Goal: Task Accomplishment & Management: Use online tool/utility

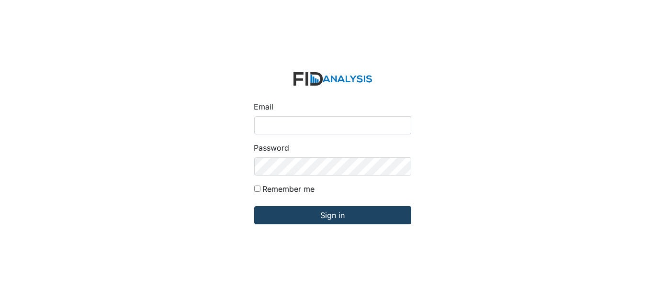
type input "[EMAIL_ADDRESS][DOMAIN_NAME]"
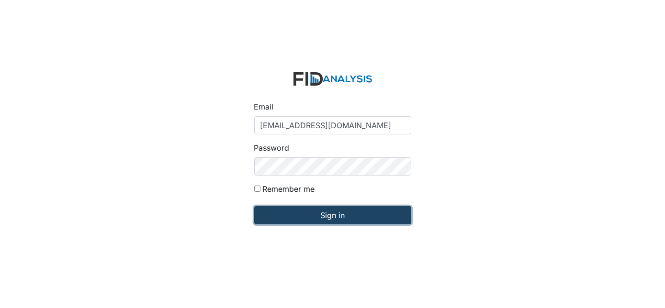
click at [332, 215] on input "Sign in" at bounding box center [332, 215] width 157 height 18
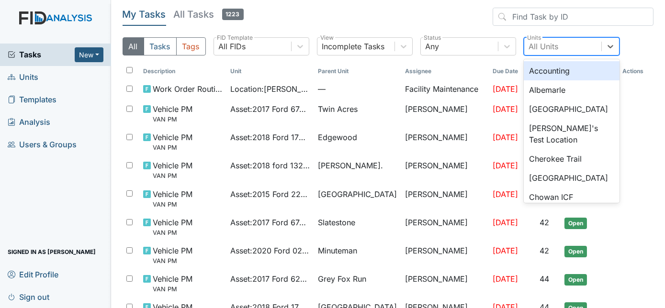
click at [547, 46] on div "All Units" at bounding box center [544, 46] width 30 height 11
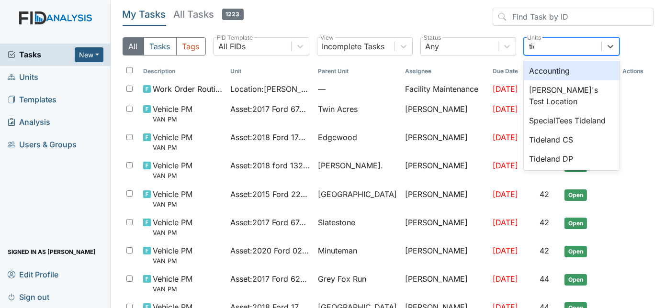
type input "tide"
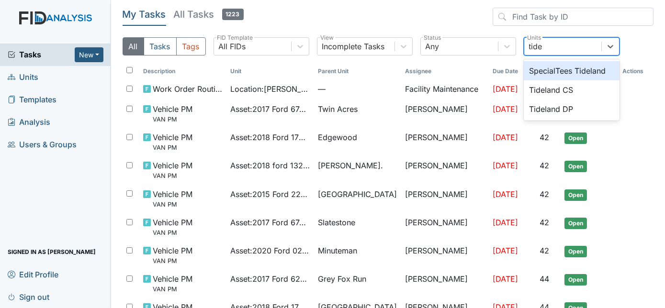
click at [590, 113] on div "Tideland DP" at bounding box center [572, 109] width 96 height 19
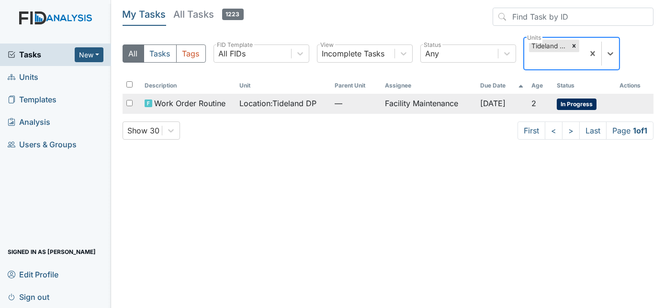
click at [421, 104] on td "Facility Maintenance" at bounding box center [428, 104] width 95 height 20
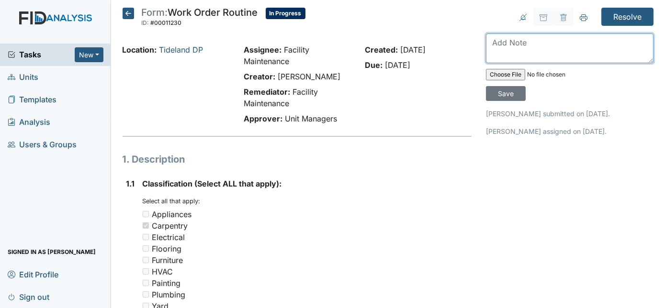
click at [547, 47] on textarea at bounding box center [570, 49] width 168 height 30
type textarea "replaced, installed"
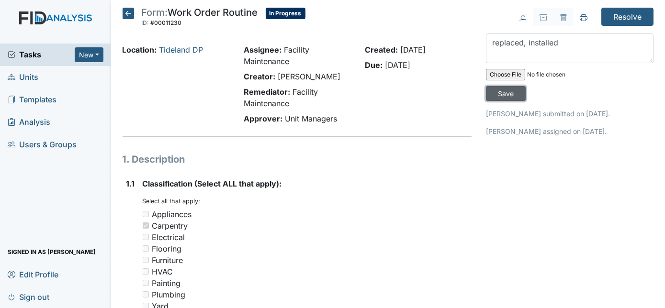
click at [526, 86] on input "Save" at bounding box center [506, 93] width 40 height 15
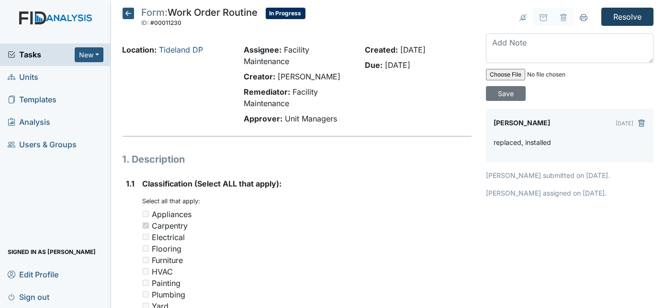
click at [627, 18] on input "Resolve" at bounding box center [628, 17] width 52 height 18
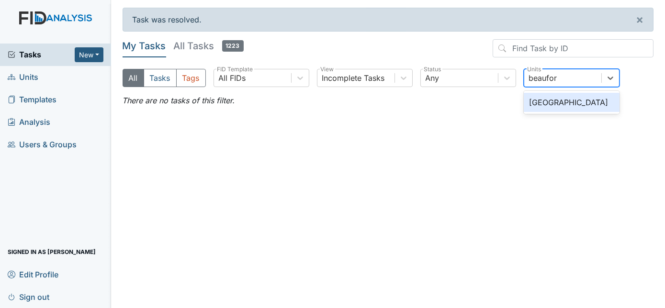
type input "beaufort"
click at [577, 103] on div "[GEOGRAPHIC_DATA]" at bounding box center [572, 102] width 96 height 19
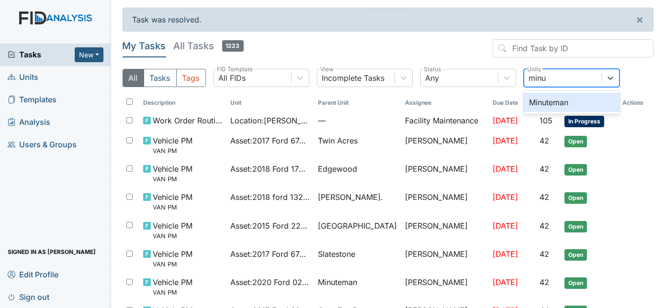
type input "minut"
click at [572, 98] on div "Minuteman" at bounding box center [572, 102] width 96 height 19
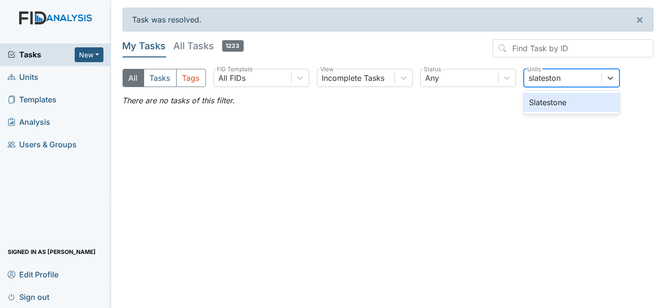
type input "slatestone"
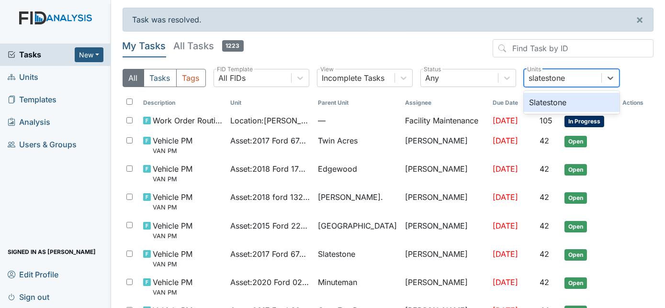
click at [579, 95] on div "Slatestone" at bounding box center [572, 102] width 96 height 19
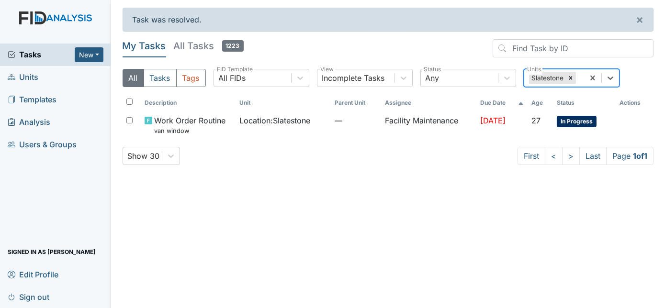
click at [584, 80] on div "Slatestone" at bounding box center [554, 77] width 60 height 17
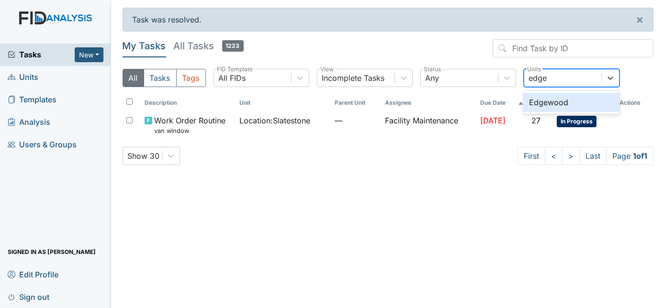
type input "edgew"
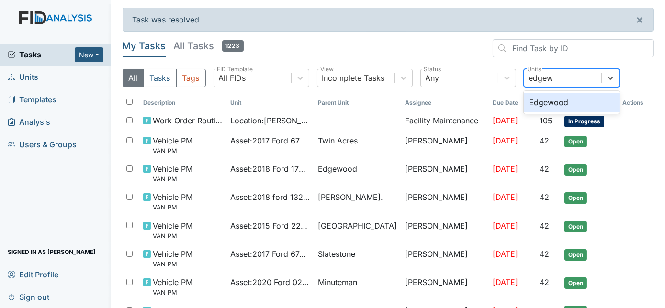
click at [581, 102] on div "Edgewood" at bounding box center [572, 102] width 96 height 19
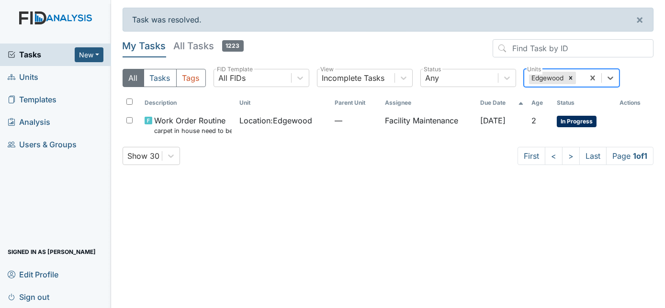
click at [584, 78] on div "Edgewood" at bounding box center [554, 77] width 60 height 17
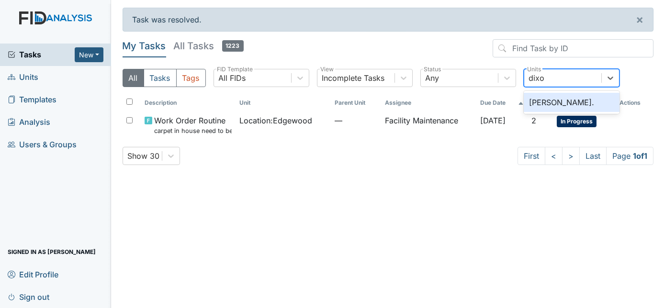
type input "[PERSON_NAME]"
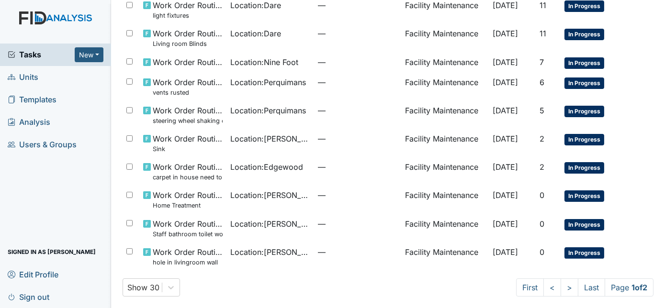
scroll to position [660, 0]
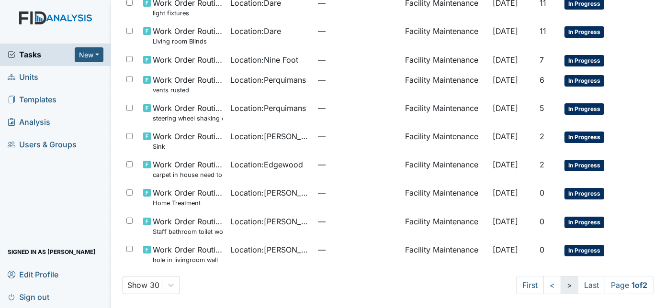
click at [561, 283] on link ">" at bounding box center [570, 285] width 18 height 18
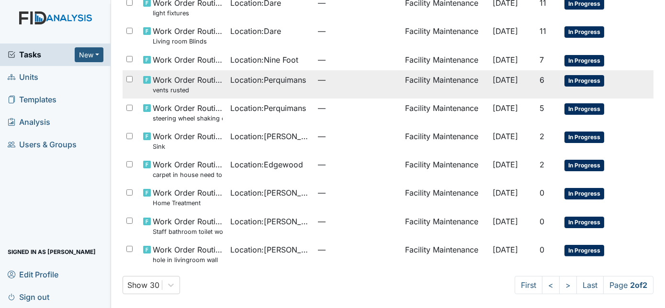
scroll to position [14, 0]
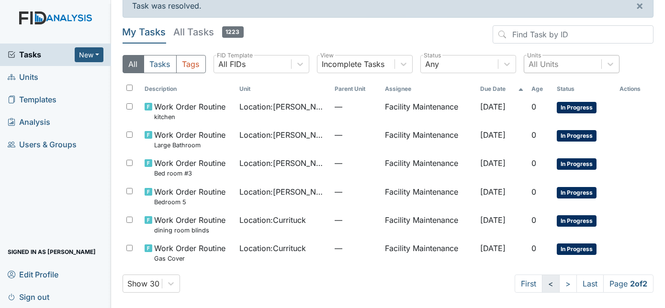
click at [542, 284] on link "<" at bounding box center [551, 284] width 18 height 18
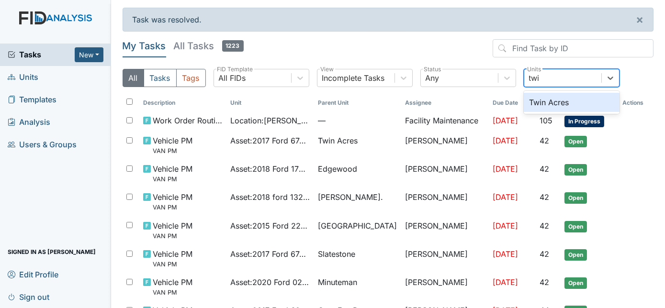
type input "twin"
click at [580, 95] on div "Twin Acres" at bounding box center [572, 102] width 96 height 19
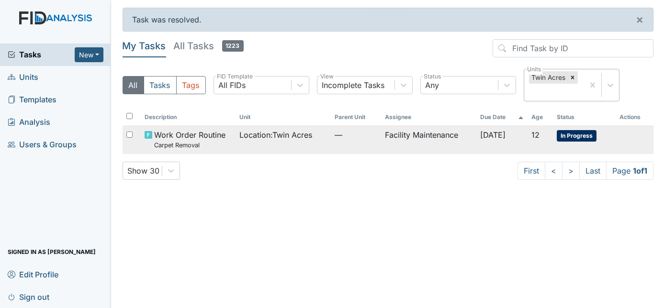
click at [381, 132] on td "Facility Maintenance" at bounding box center [428, 139] width 95 height 28
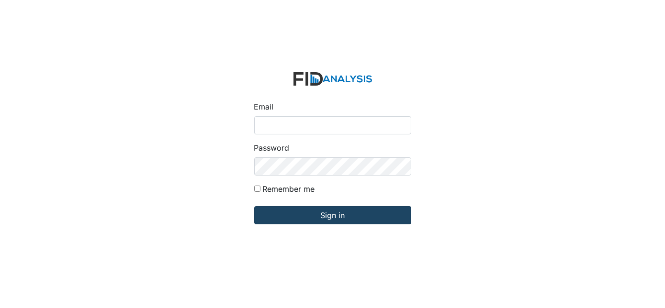
type input "[EMAIL_ADDRESS][DOMAIN_NAME]"
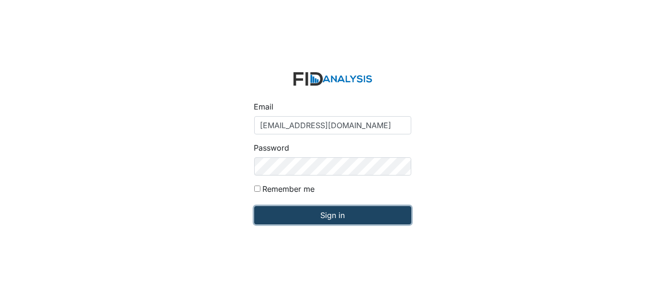
click at [317, 218] on input "Sign in" at bounding box center [332, 215] width 157 height 18
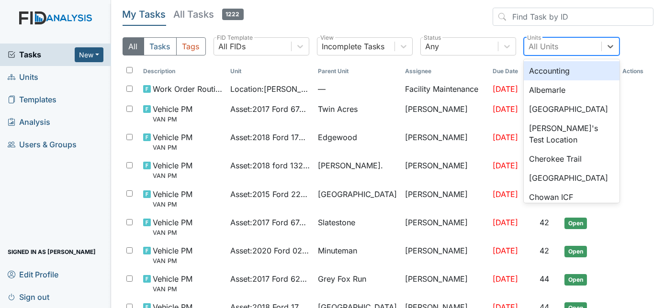
click at [547, 47] on div "All Units" at bounding box center [544, 46] width 30 height 11
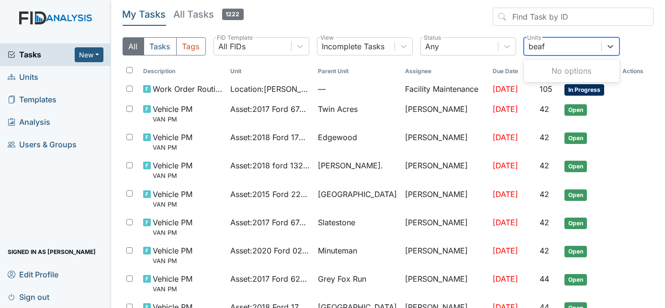
type input "bea"
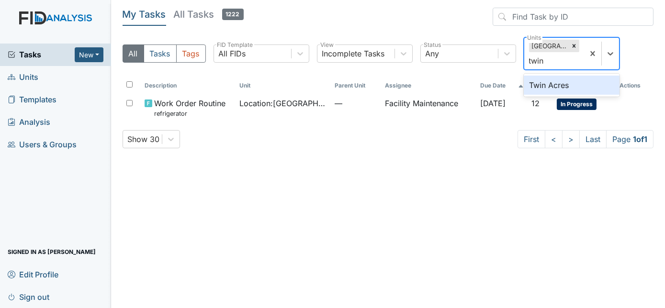
type input "twin"
click at [555, 91] on div "Twin Acres" at bounding box center [572, 85] width 96 height 19
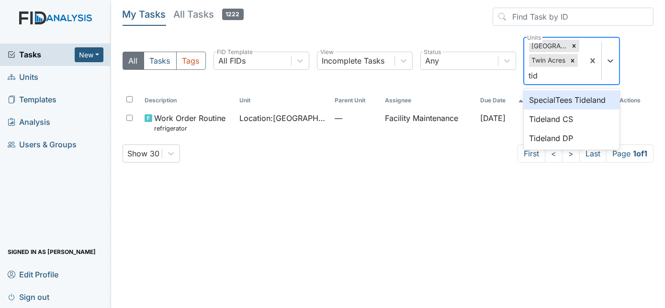
type input "tide"
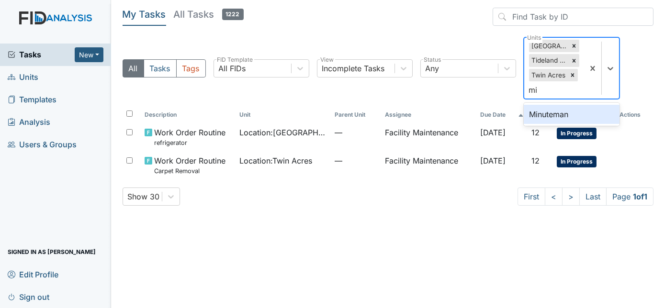
type input "min"
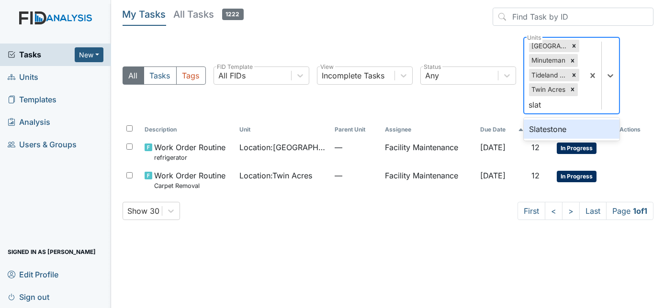
type input "slate"
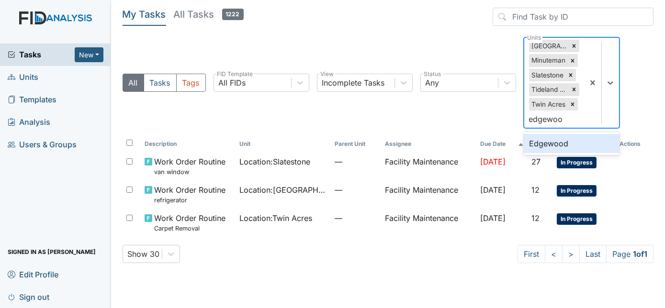
type input "edgewood"
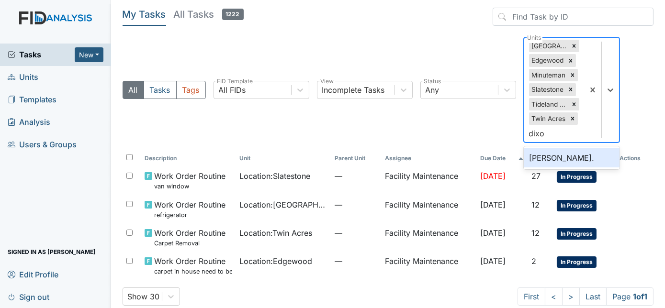
type input "[PERSON_NAME]"
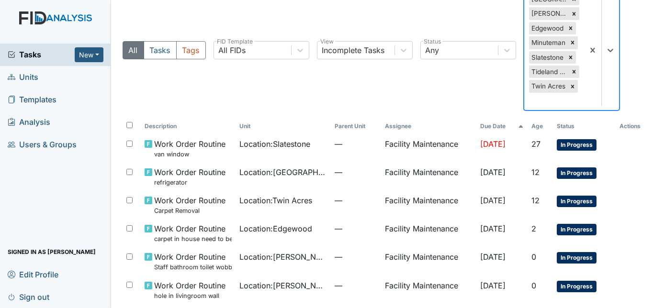
scroll to position [84, 0]
